Goal: Task Accomplishment & Management: Manage account settings

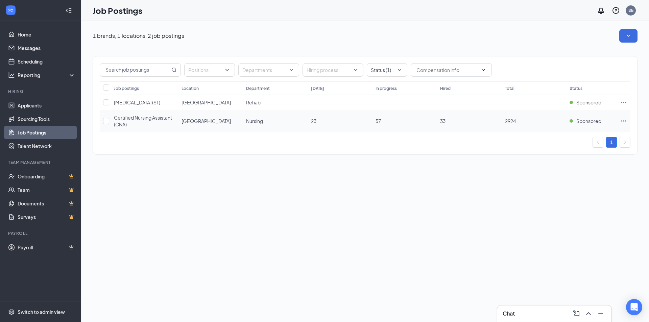
click at [140, 121] on div "Certified Nursing Assistant (CNA)" at bounding box center [144, 121] width 61 height 14
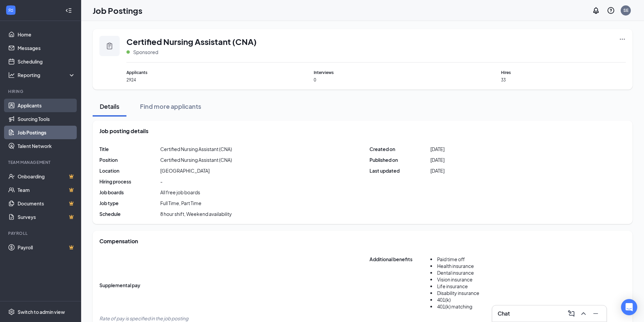
click at [29, 108] on link "Applicants" at bounding box center [47, 106] width 58 height 14
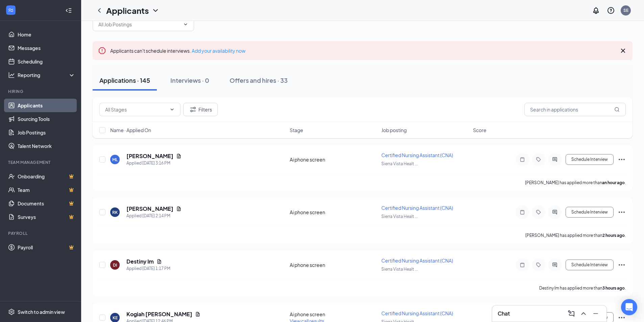
scroll to position [34, 0]
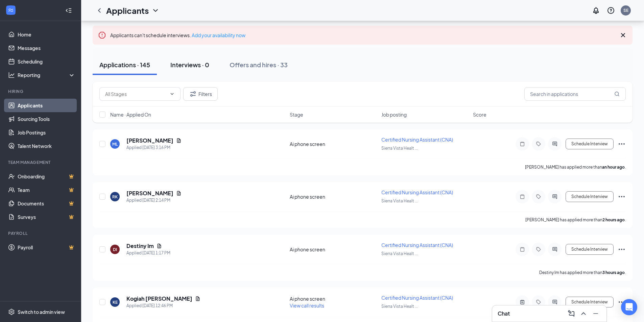
click at [194, 71] on button "Interviews · 0" at bounding box center [190, 65] width 52 height 20
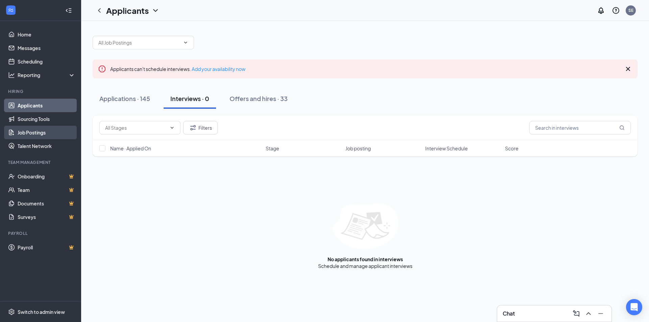
click at [42, 131] on link "Job Postings" at bounding box center [47, 133] width 58 height 14
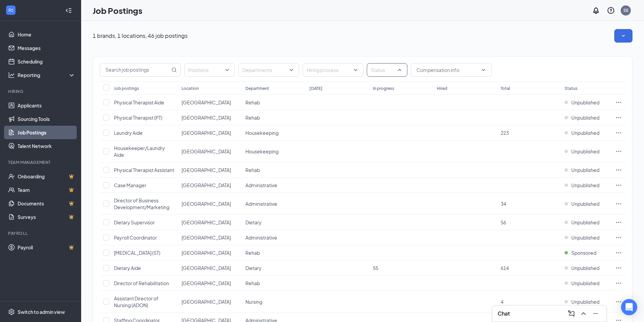
click at [399, 71] on div at bounding box center [384, 70] width 30 height 11
click at [390, 137] on span "Sponsored" at bounding box center [394, 135] width 25 height 6
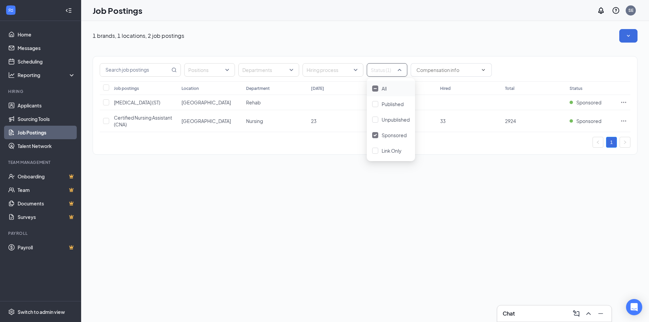
click at [340, 42] on div "1 brands, 1 locations, 2 job postings" at bounding box center [365, 36] width 545 height 14
click at [623, 122] on icon "Ellipses" at bounding box center [624, 121] width 7 height 7
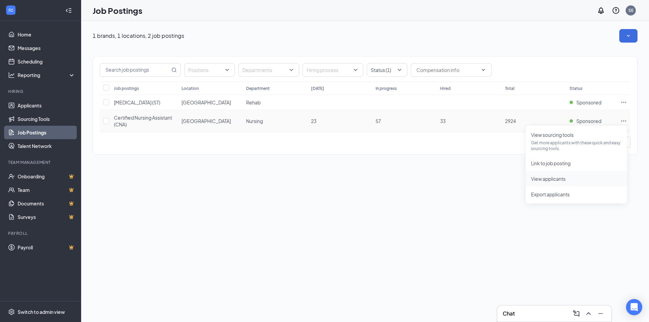
click at [563, 180] on span "View applicants" at bounding box center [548, 179] width 35 height 6
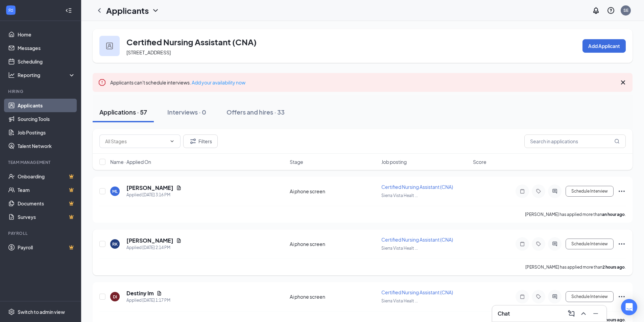
click at [246, 234] on div "RK [PERSON_NAME] Applied [DATE] 2:14 PM Ai phone screen Certified Nursing Assis…" at bounding box center [363, 253] width 540 height 46
click at [247, 236] on div "RK [PERSON_NAME] Applied [DATE] 2:14 PM Ai phone screen Certified Nursing Assis…" at bounding box center [363, 253] width 540 height 46
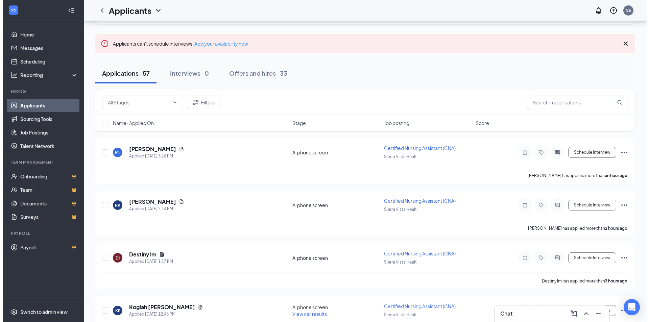
scroll to position [23, 0]
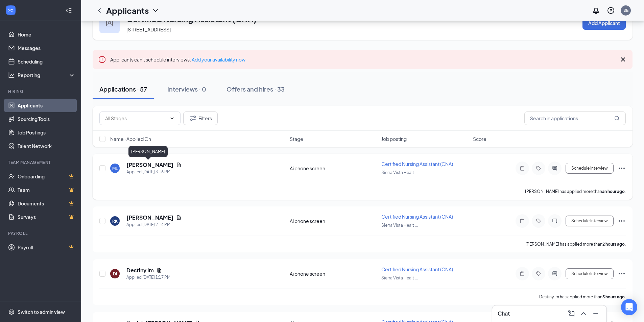
click at [136, 165] on h5 "[PERSON_NAME]" at bounding box center [150, 164] width 47 height 7
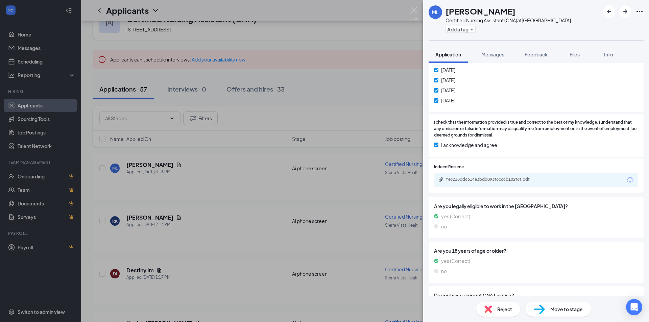
scroll to position [398, 0]
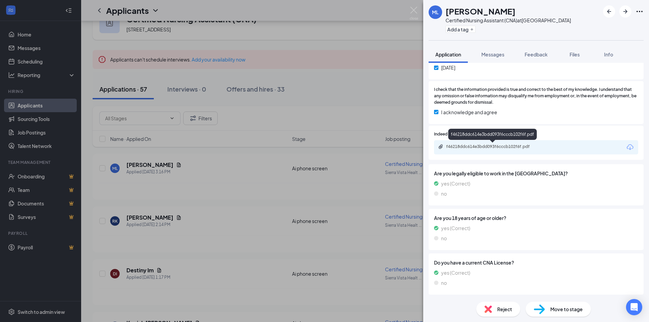
click at [484, 147] on div "f46218ddc614e3bdd093f6cccb102f6f.pdf" at bounding box center [494, 146] width 95 height 5
click at [411, 12] on img at bounding box center [414, 13] width 8 height 13
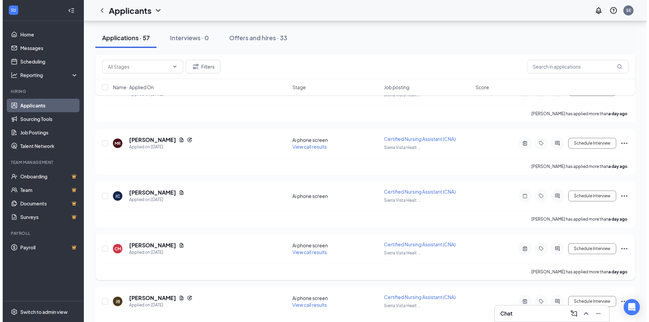
scroll to position [2864, 0]
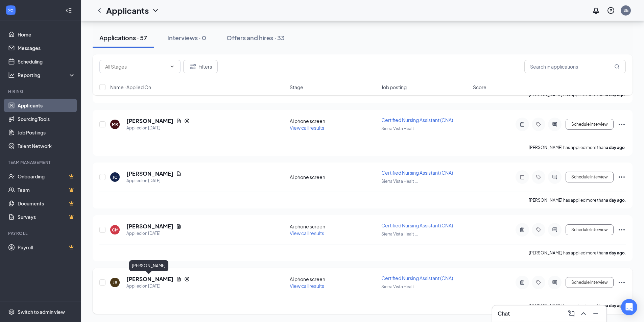
click at [151, 280] on h5 "[PERSON_NAME]" at bounding box center [150, 279] width 47 height 7
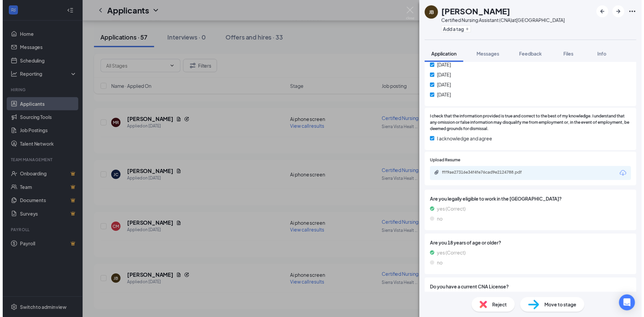
scroll to position [361, 0]
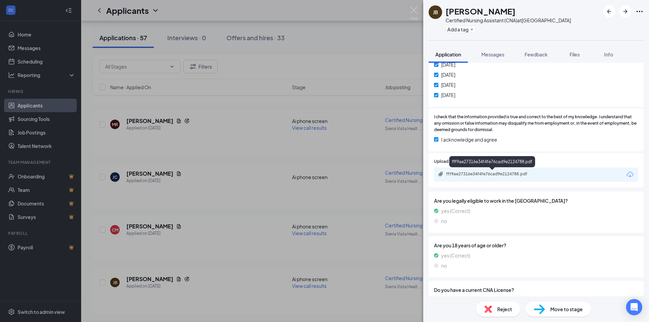
click at [505, 176] on div "fff9ae27316e34f4fe76cad9e2124788.pdf" at bounding box center [494, 174] width 95 height 5
click at [414, 9] on img at bounding box center [414, 13] width 8 height 13
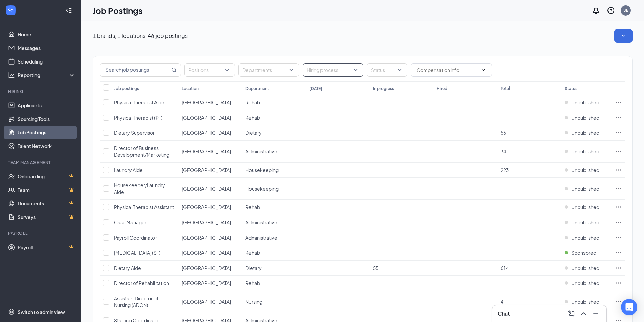
click at [347, 75] on div at bounding box center [329, 70] width 51 height 11
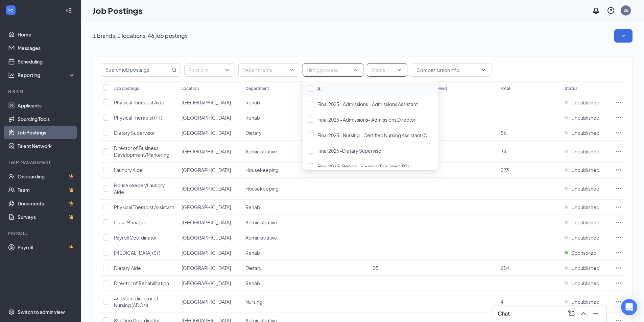
click at [382, 68] on div at bounding box center [384, 70] width 30 height 11
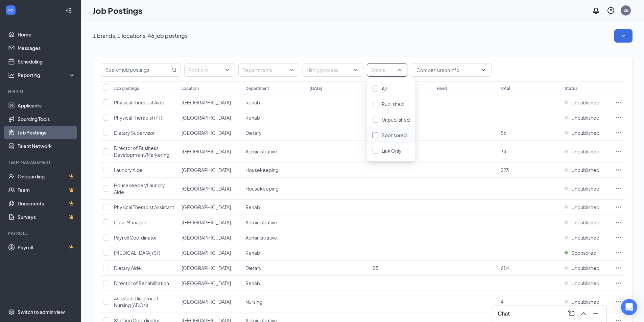
click at [387, 132] on span "Sponsored" at bounding box center [394, 135] width 25 height 6
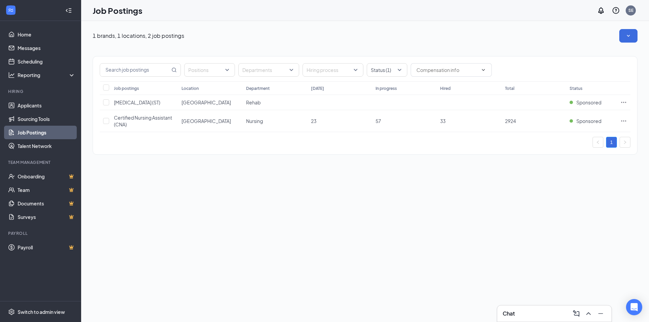
click at [297, 177] on div "1 brands, 1 locations, 2 job postings Positions Departments Hiring process Stat…" at bounding box center [365, 171] width 568 height 301
